Goal: Find specific page/section: Find specific page/section

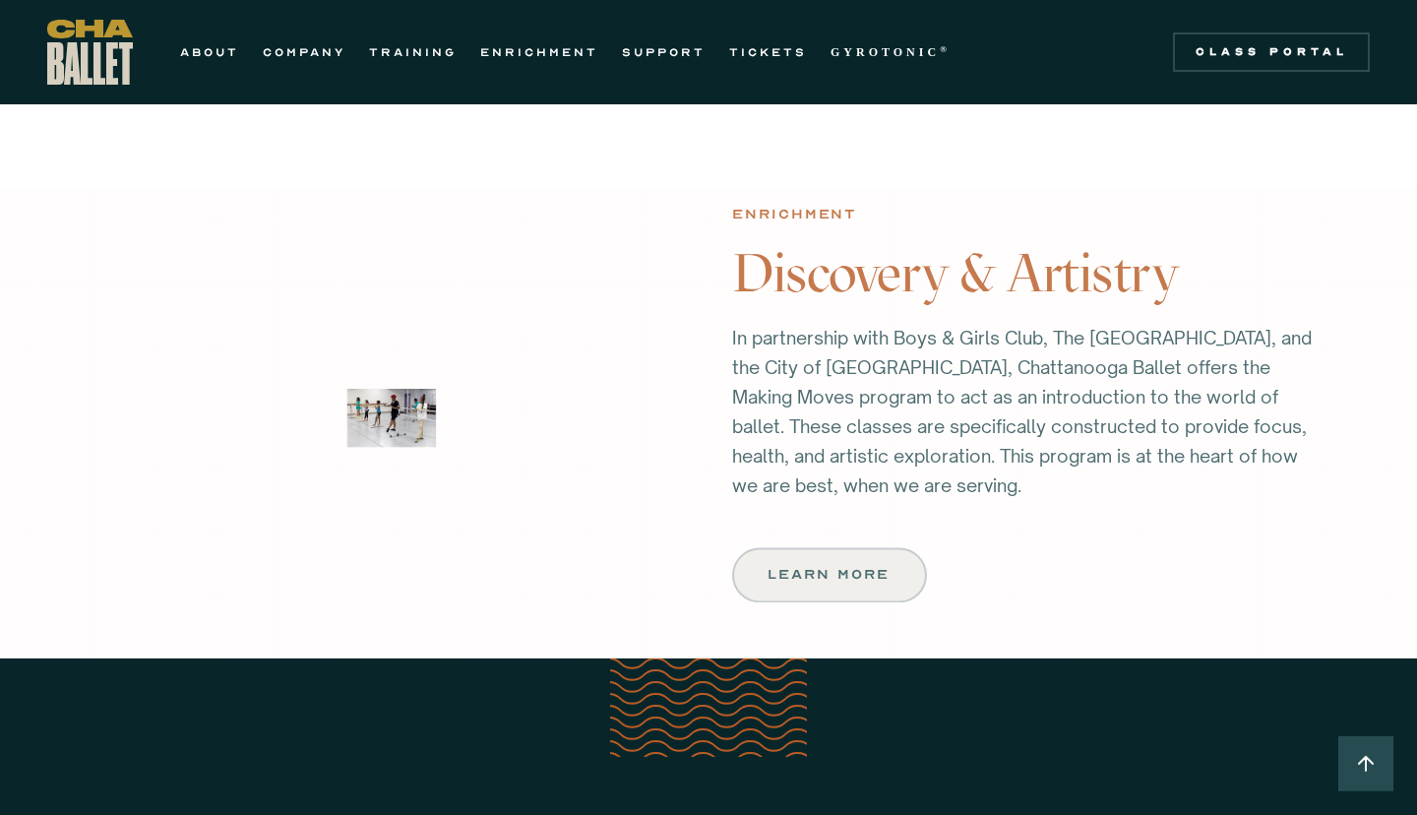
scroll to position [2338, 0]
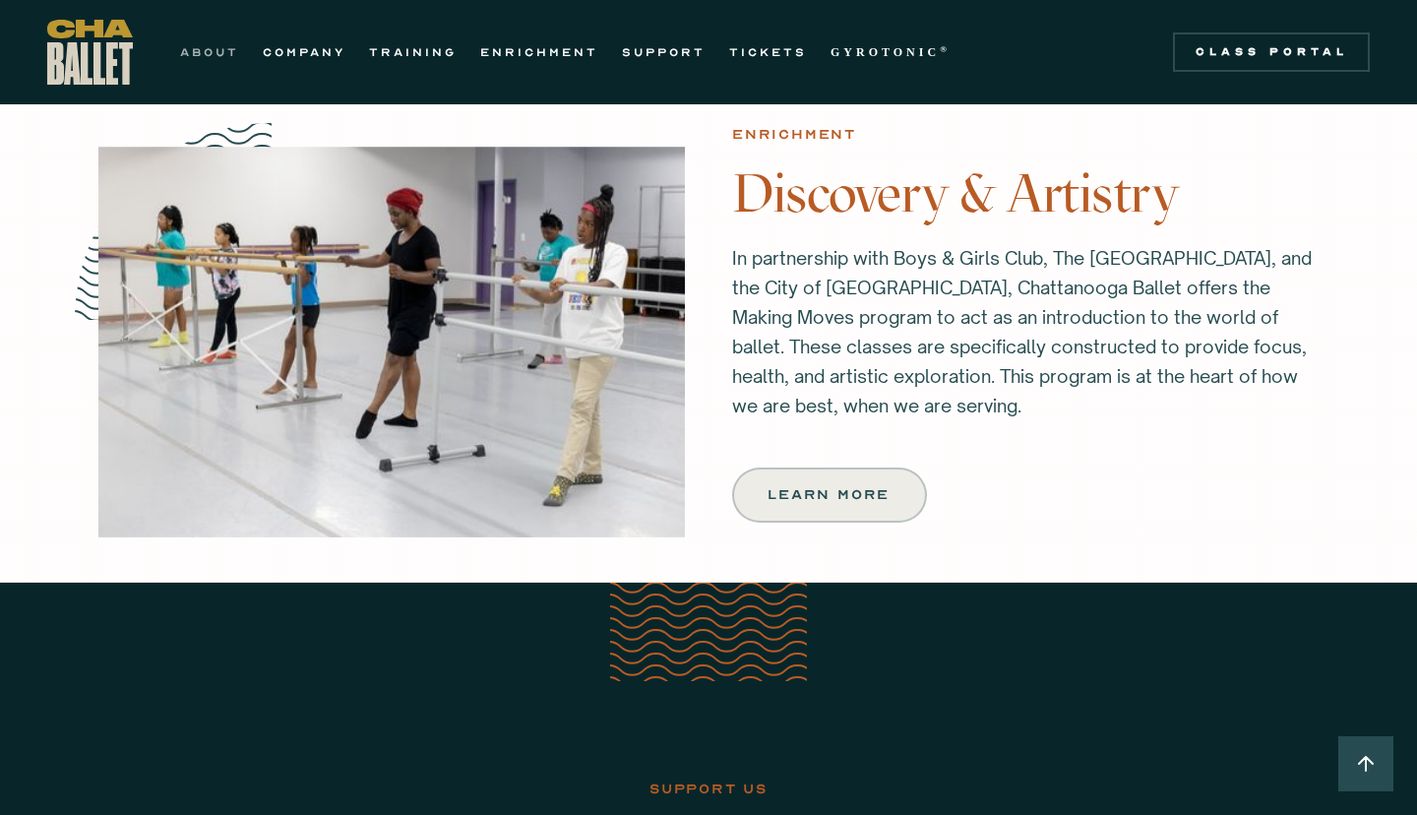
click at [215, 55] on link "ABOUT" at bounding box center [209, 52] width 59 height 24
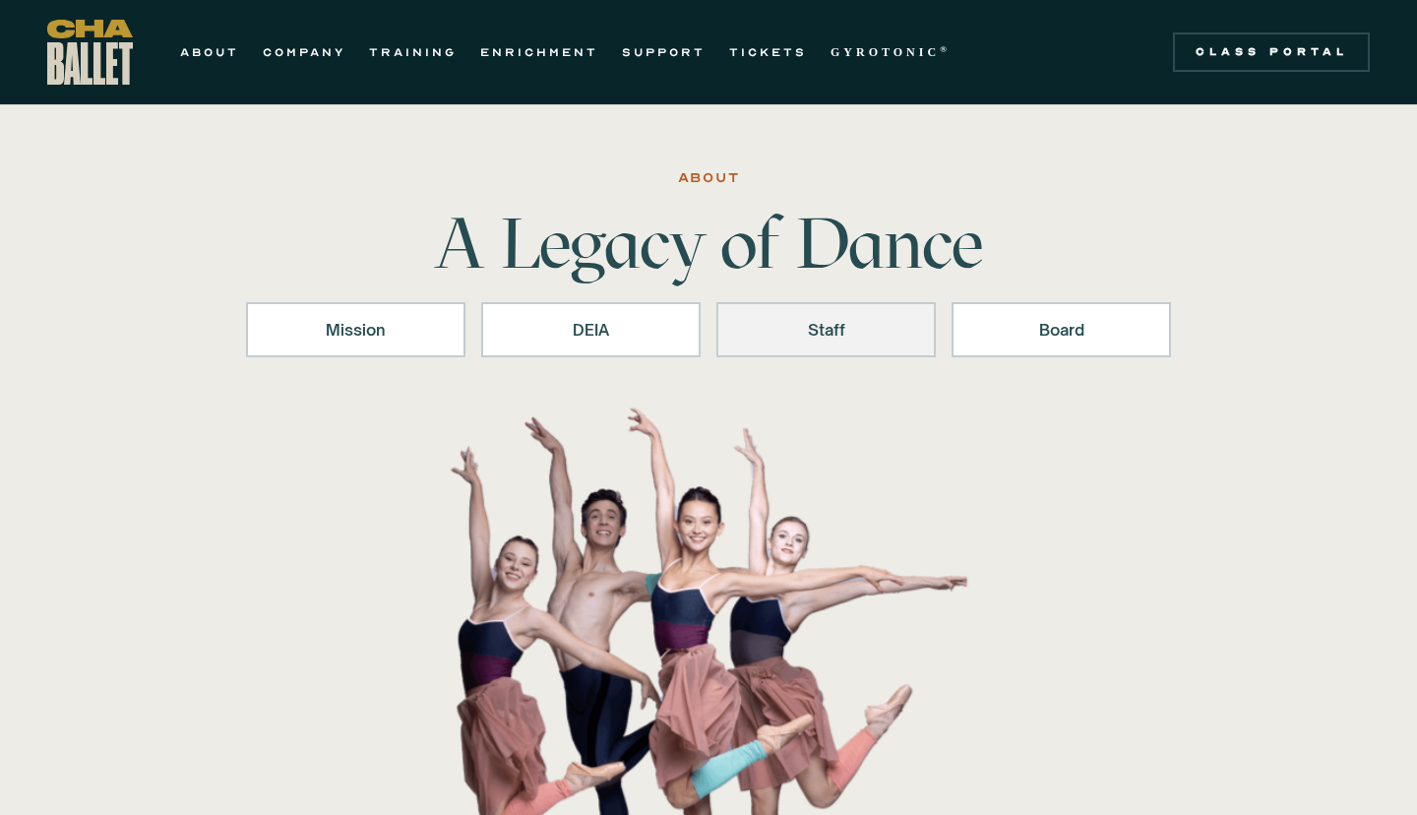
click at [823, 341] on link "Staff" at bounding box center [825, 329] width 219 height 55
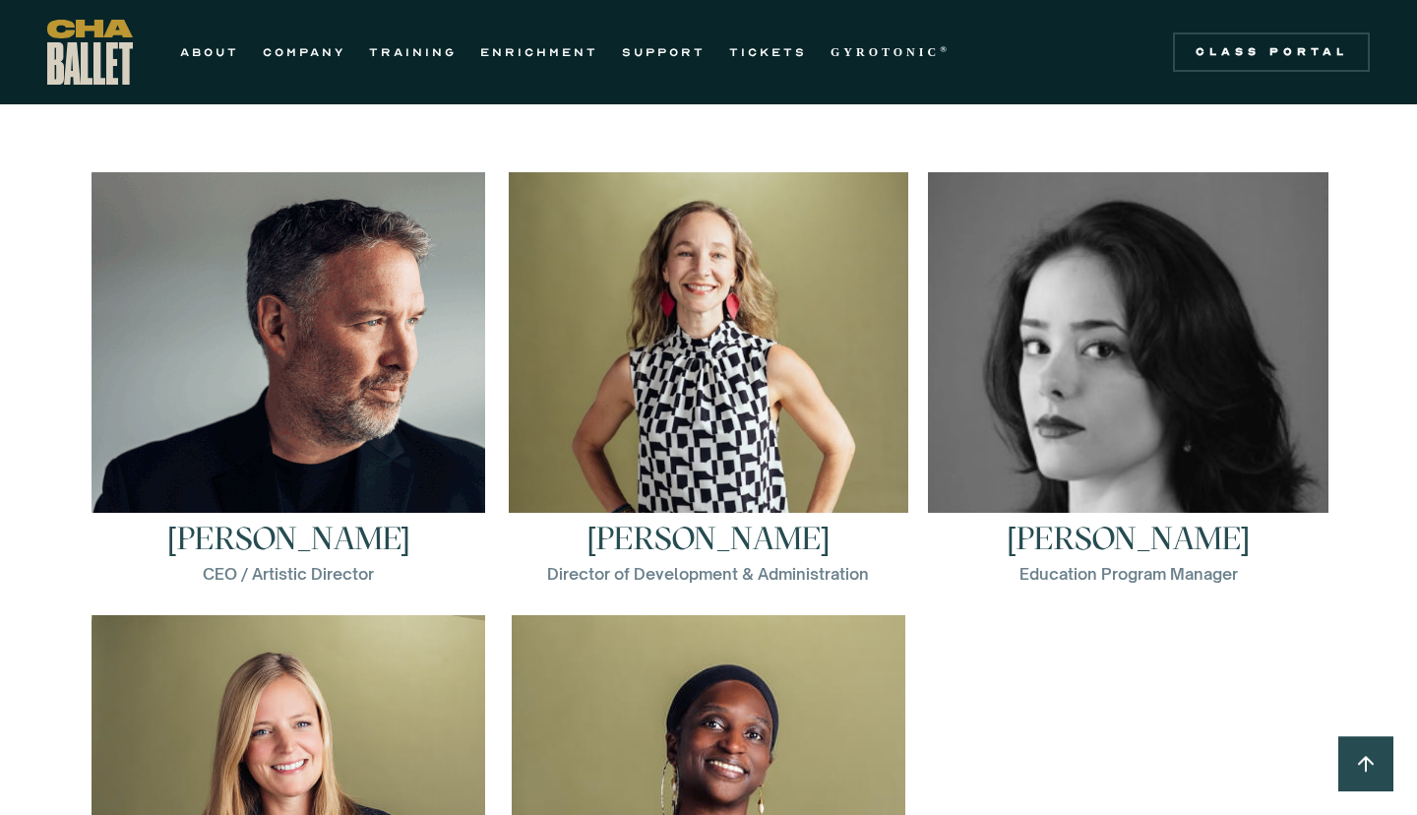
scroll to position [2729, 0]
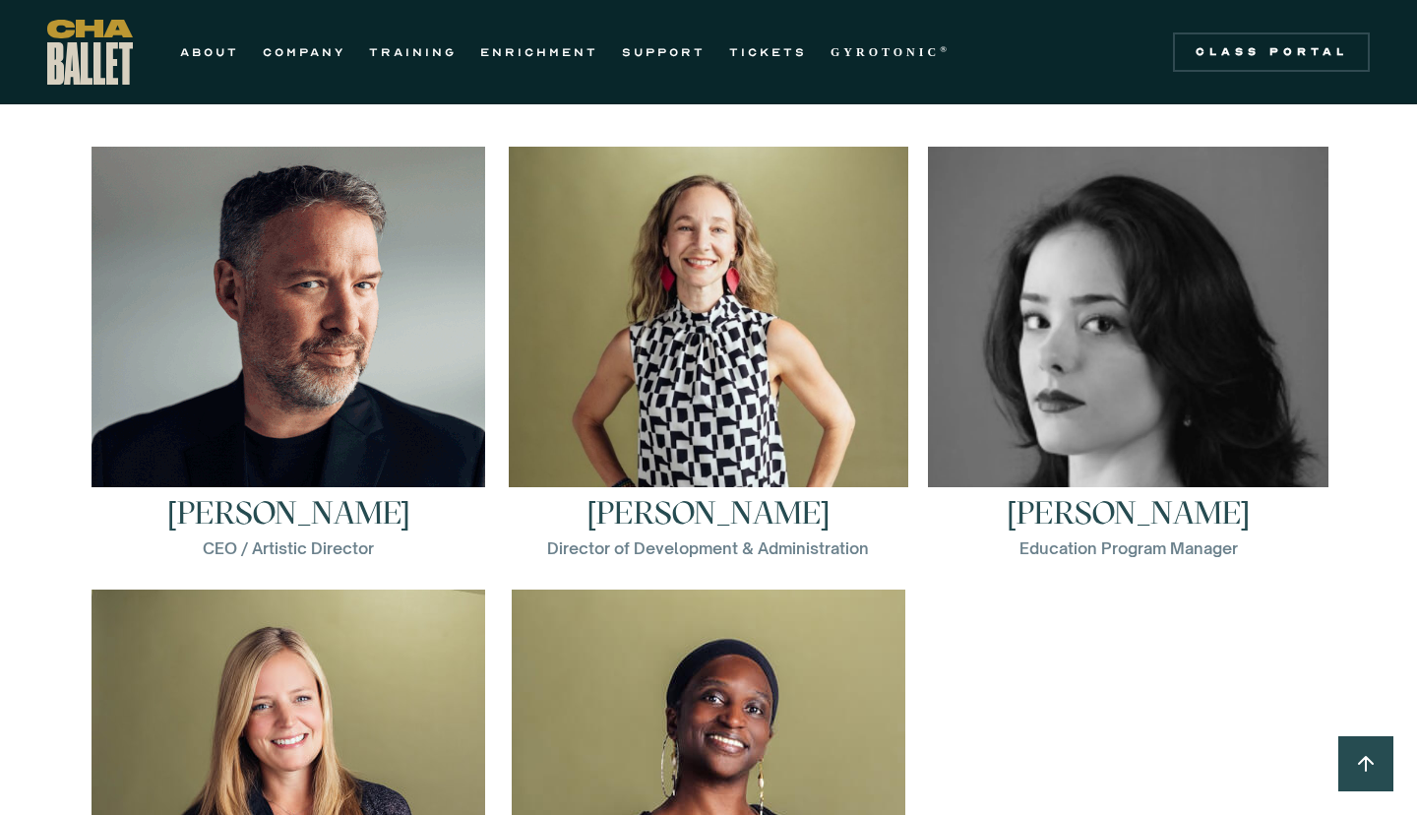
click at [308, 423] on img at bounding box center [289, 344] width 394 height 394
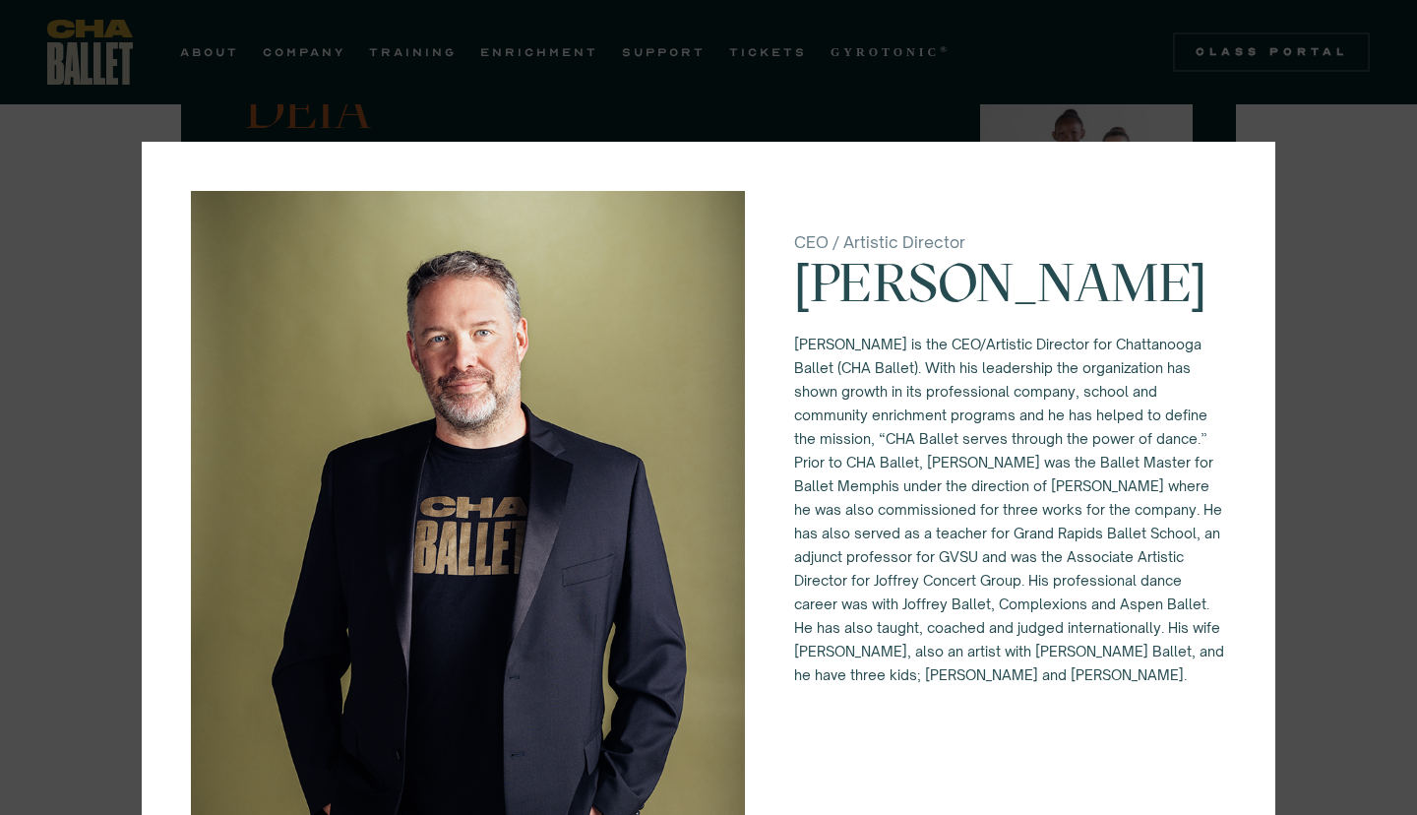
scroll to position [1985, 0]
click at [1338, 254] on div "CEO / Artistic Director [PERSON_NAME] [PERSON_NAME] is the CEO/Artistic Directo…" at bounding box center [708, 407] width 1417 height 815
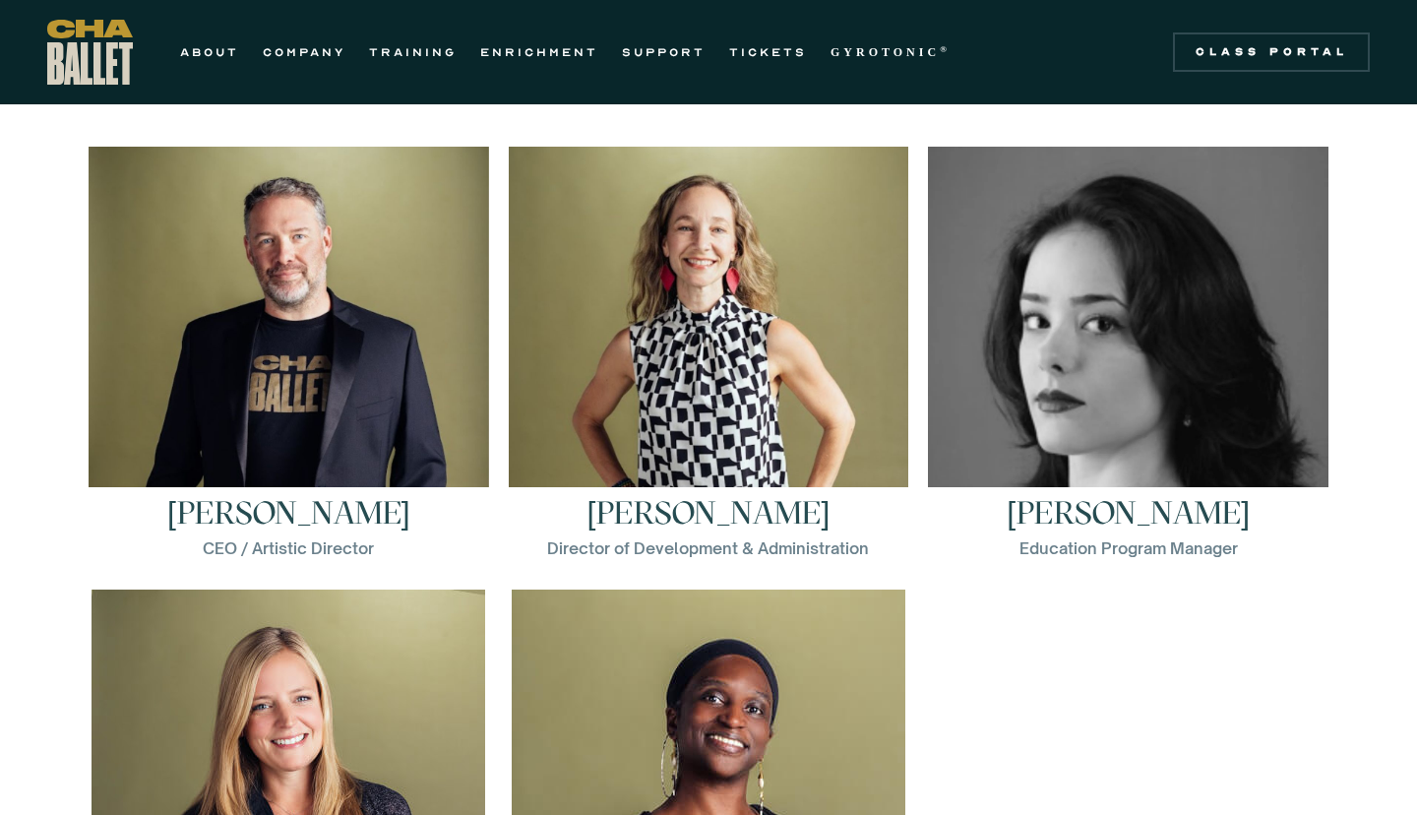
scroll to position [2303, 0]
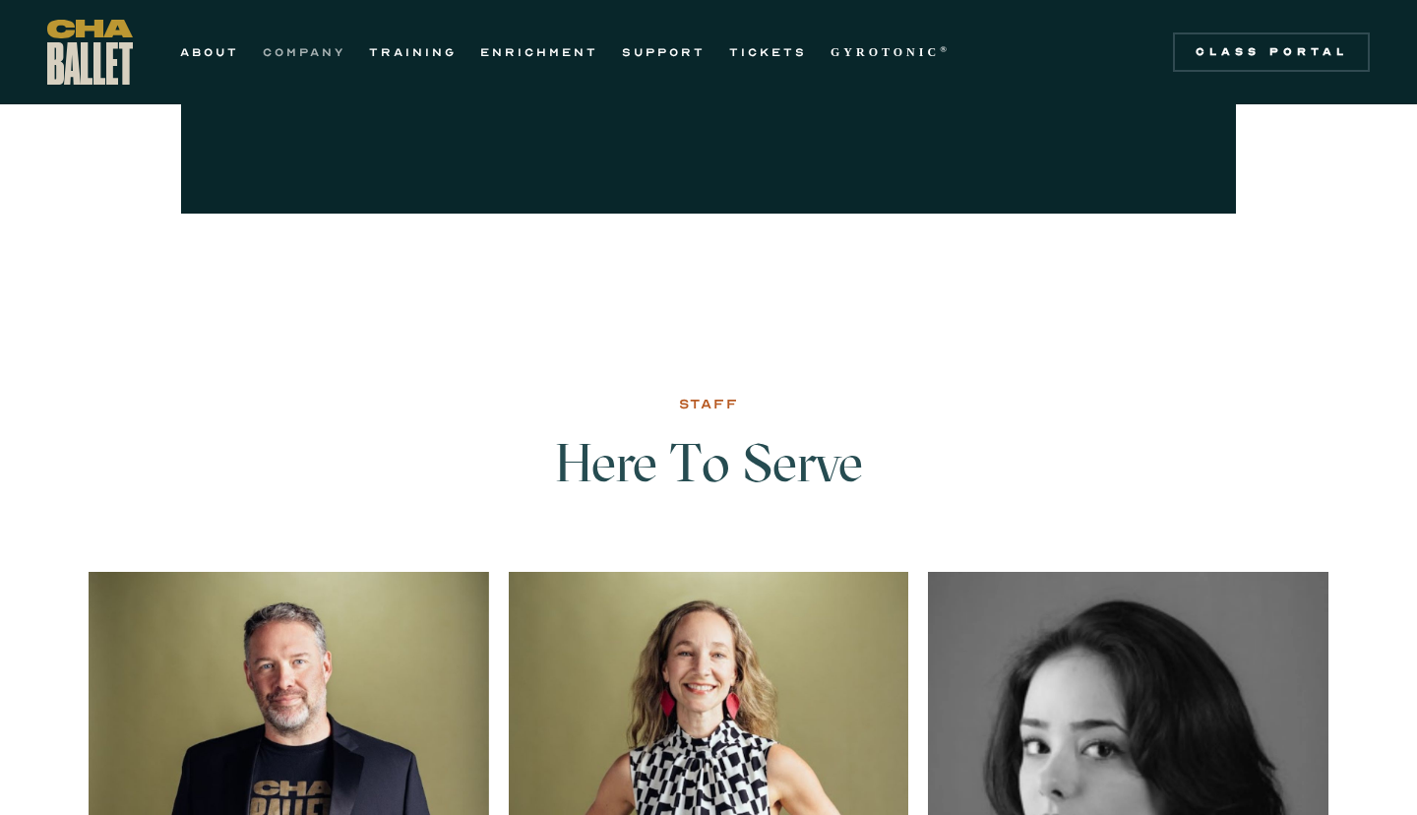
click at [293, 48] on link "COMPANY" at bounding box center [304, 52] width 83 height 24
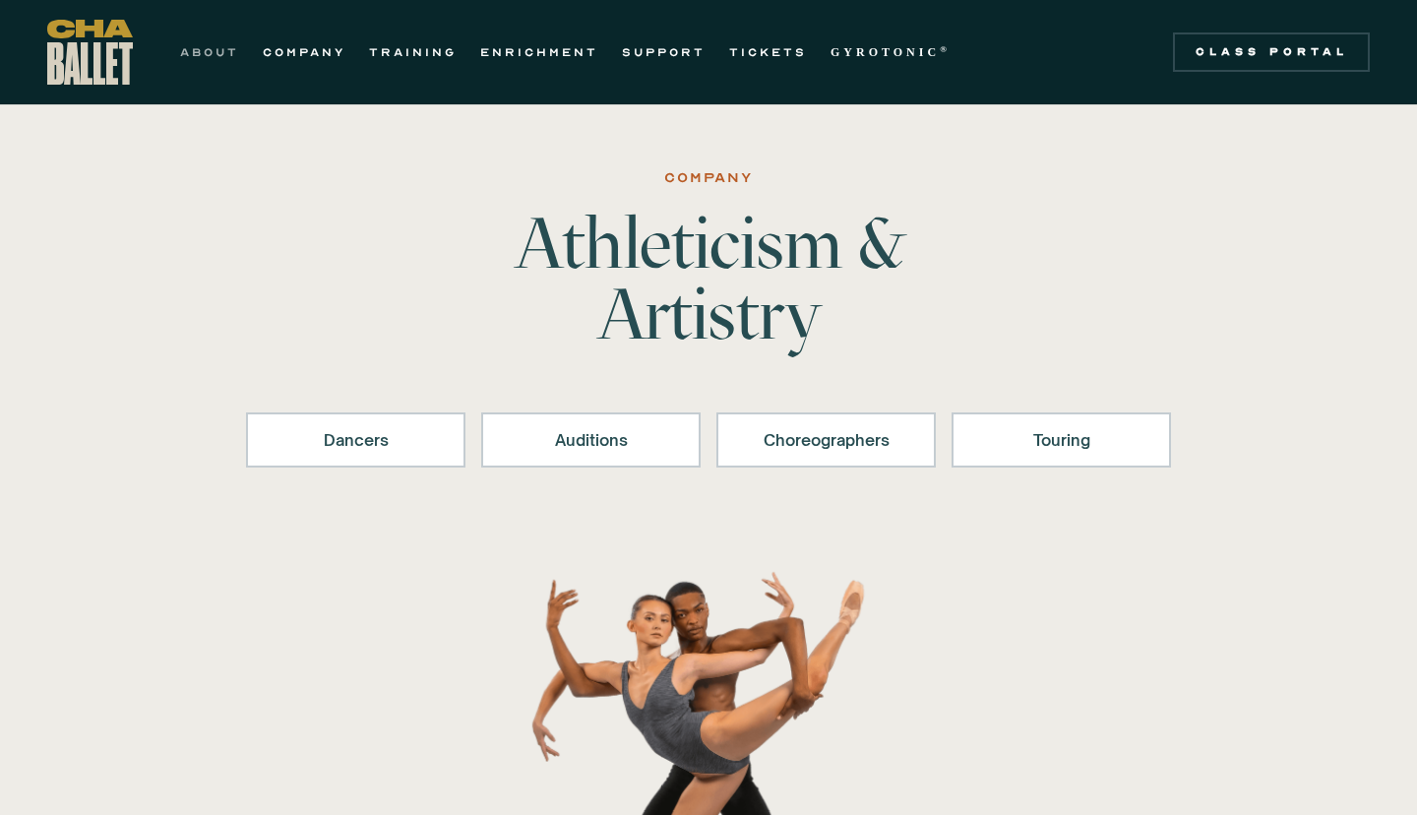
click at [205, 54] on link "ABOUT" at bounding box center [209, 52] width 59 height 24
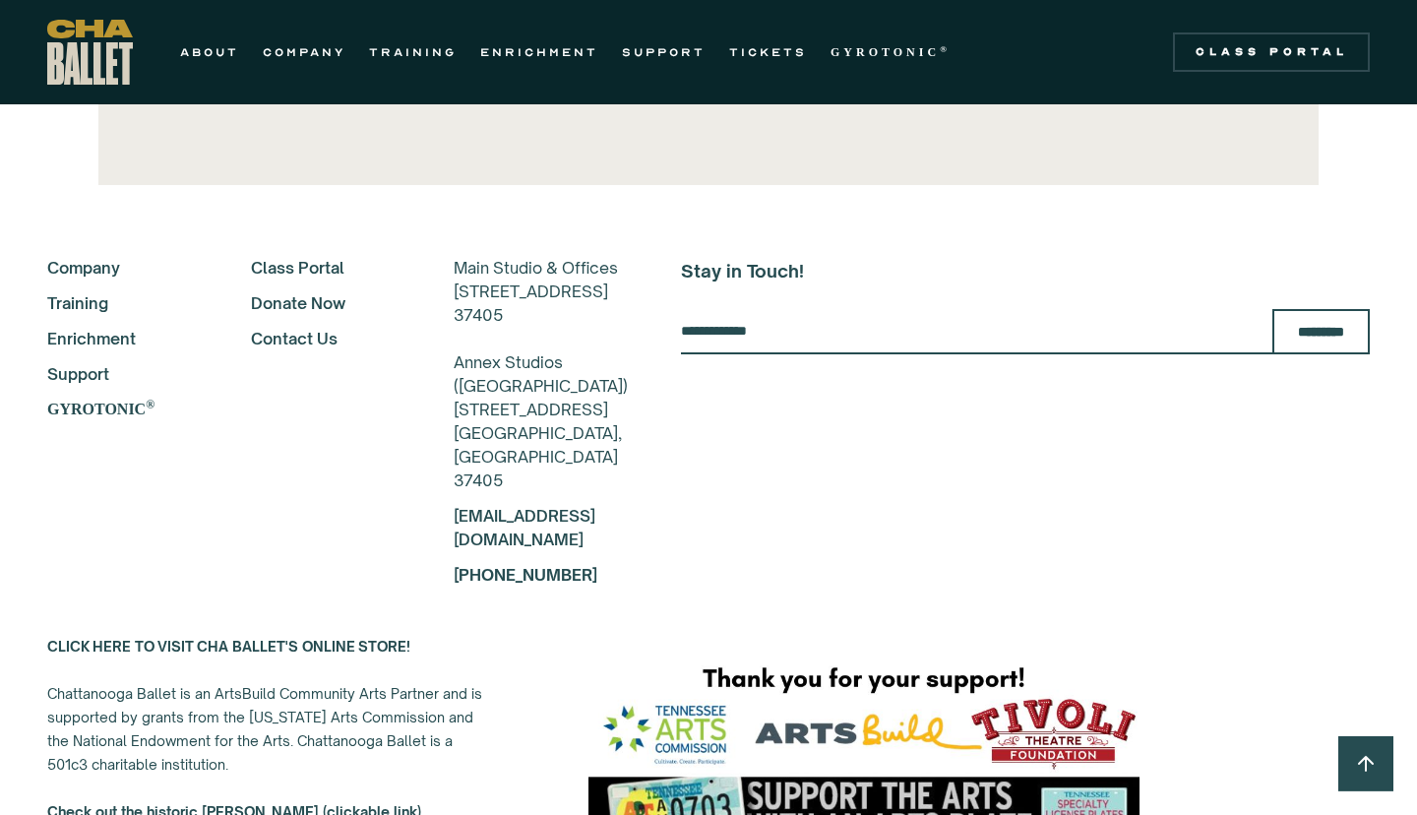
scroll to position [4570, 0]
